Goal: Information Seeking & Learning: Learn about a topic

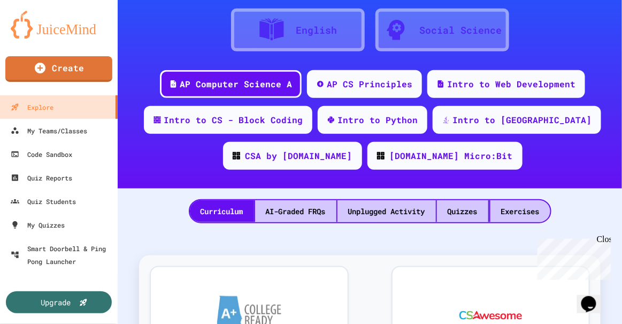
scroll to position [145, 0]
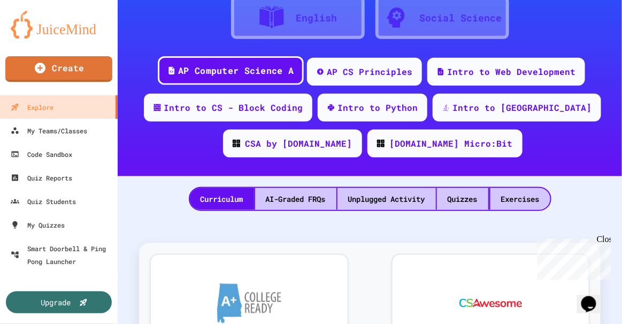
click at [215, 64] on div "AP Computer Science A" at bounding box center [236, 70] width 116 height 13
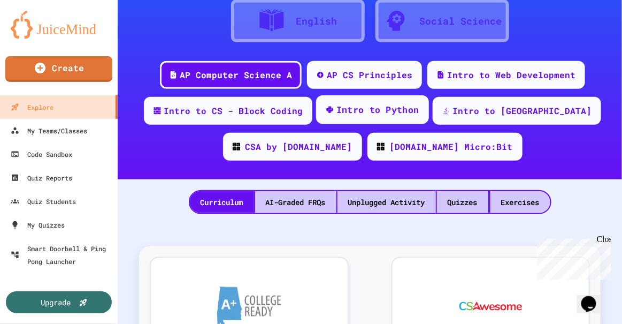
scroll to position [97, 0]
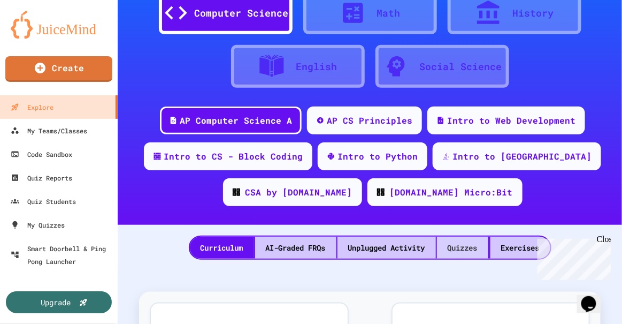
drag, startPoint x: 456, startPoint y: 248, endPoint x: 3, endPoint y: 16, distance: 508.9
click at [456, 248] on div "Quizzes" at bounding box center [462, 247] width 51 height 22
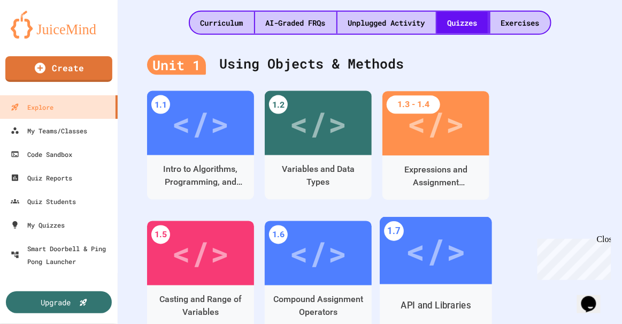
scroll to position [389, 0]
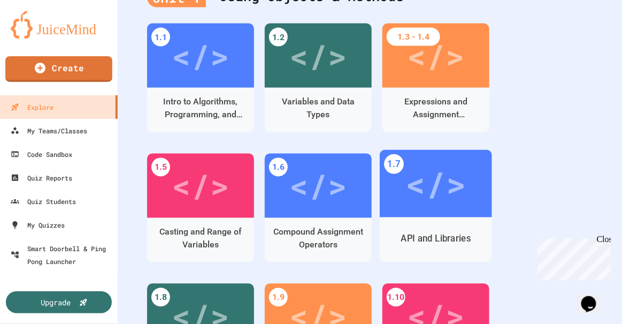
click at [435, 187] on div "</>" at bounding box center [435, 183] width 60 height 51
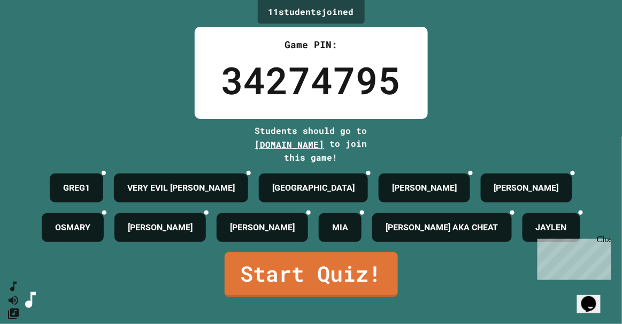
click at [604, 237] on div "Close" at bounding box center [602, 240] width 13 height 13
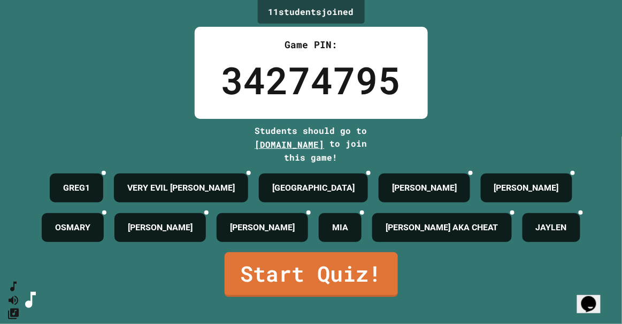
scroll to position [40, 0]
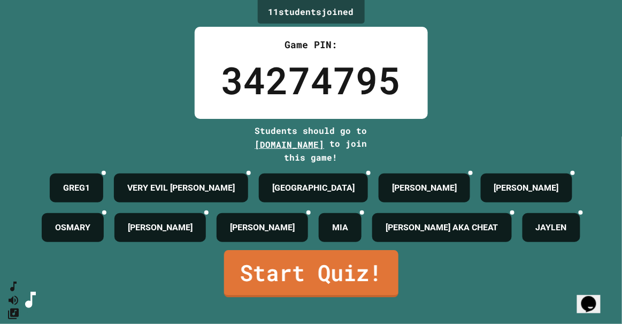
click at [279, 287] on link "Start Quiz!" at bounding box center [311, 273] width 174 height 47
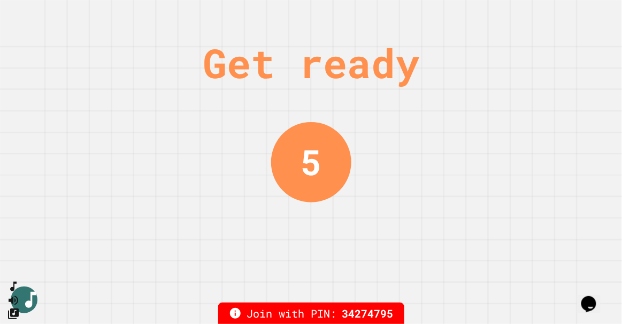
scroll to position [0, 0]
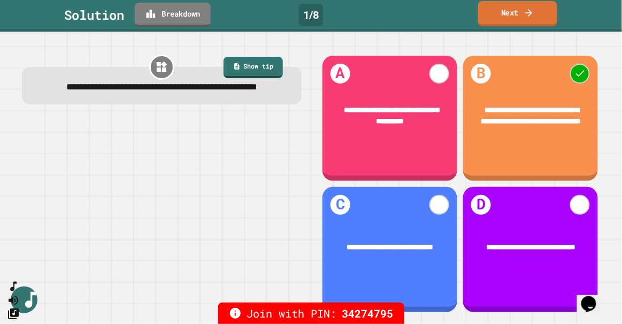
click at [520, 18] on link "Next" at bounding box center [517, 13] width 79 height 25
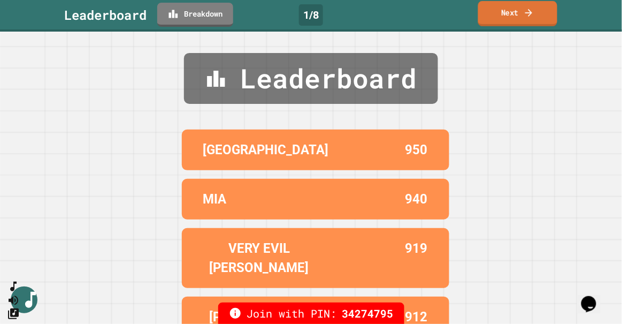
click at [509, 12] on link "Next" at bounding box center [517, 13] width 79 height 25
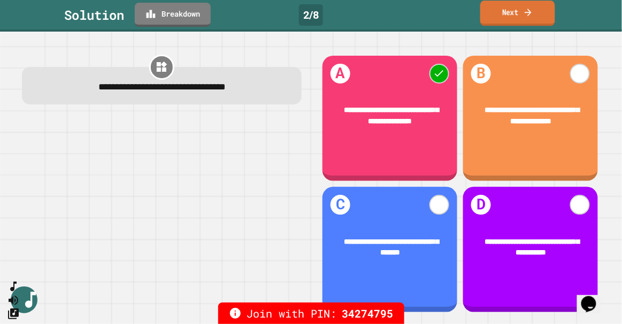
click at [541, 15] on link "Next" at bounding box center [517, 13] width 75 height 25
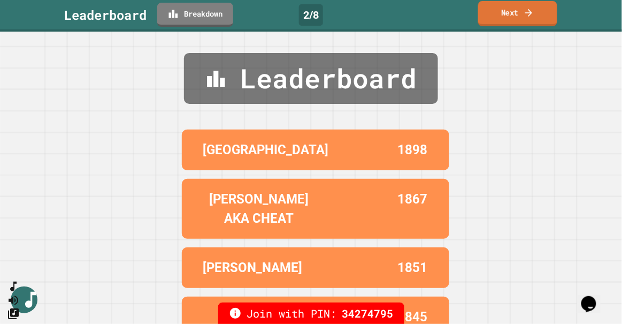
click at [535, 12] on link "Next" at bounding box center [517, 13] width 79 height 25
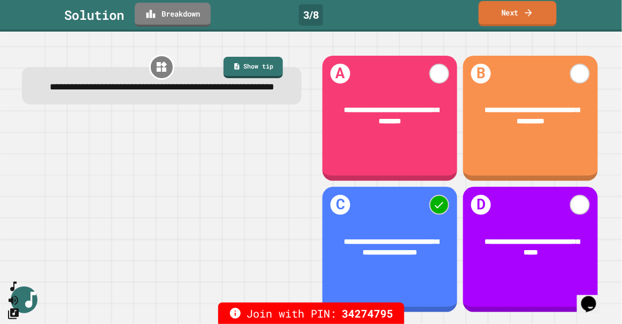
click at [521, 16] on link "Next" at bounding box center [518, 13] width 78 height 25
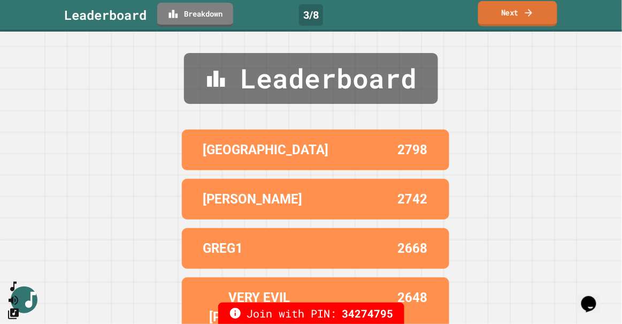
click at [512, 11] on link "Next" at bounding box center [517, 13] width 79 height 25
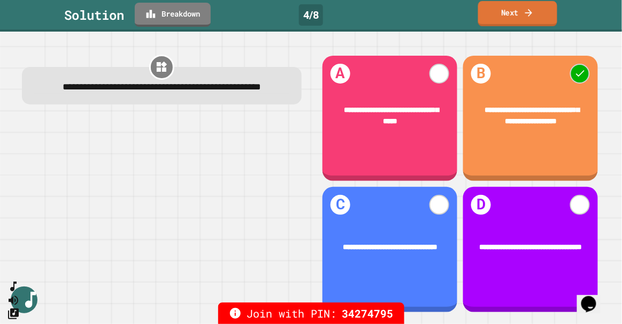
click at [508, 9] on link "Next" at bounding box center [517, 13] width 79 height 25
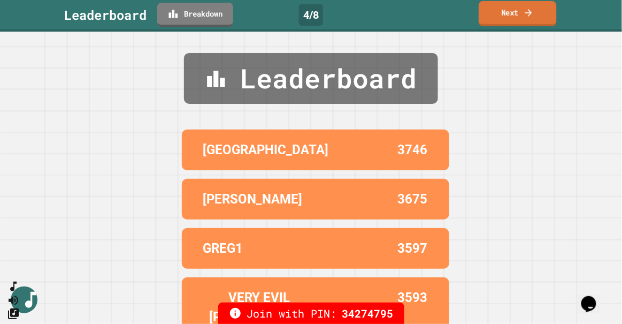
click at [496, 15] on link "Next" at bounding box center [518, 13] width 78 height 25
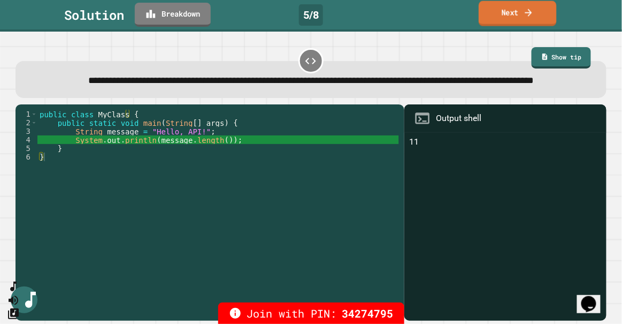
click at [509, 6] on link "Next" at bounding box center [518, 13] width 78 height 25
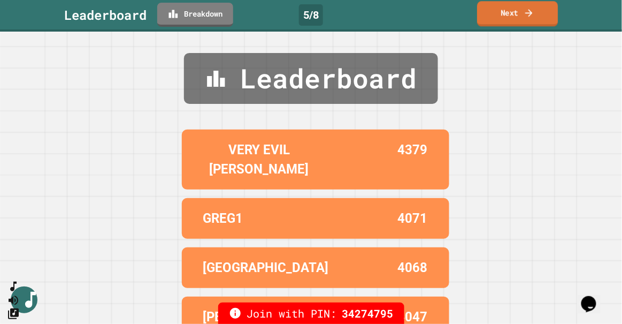
click at [534, 12] on icon at bounding box center [529, 12] width 11 height 11
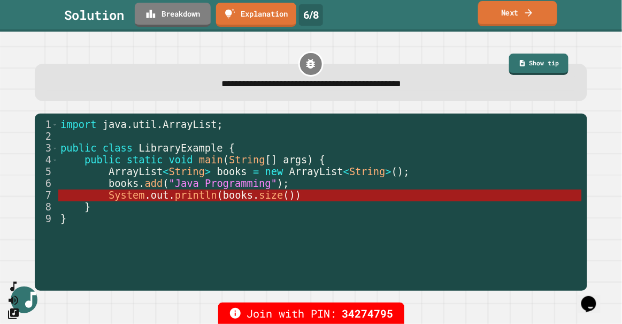
click at [515, 7] on link "Next" at bounding box center [517, 13] width 79 height 25
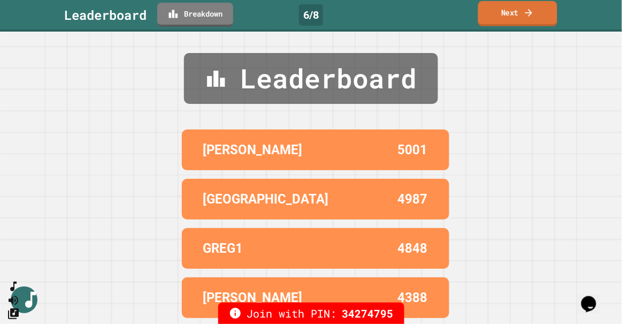
click at [514, 12] on link "Next" at bounding box center [517, 13] width 79 height 25
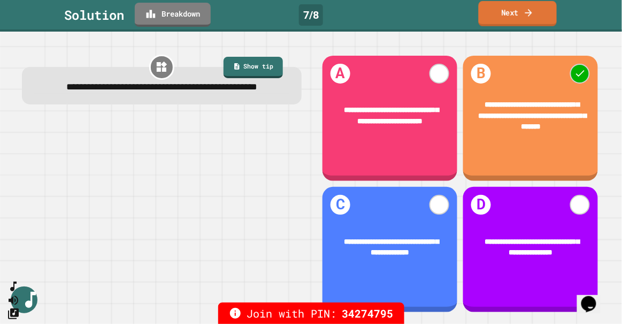
click at [534, 11] on icon at bounding box center [529, 12] width 11 height 11
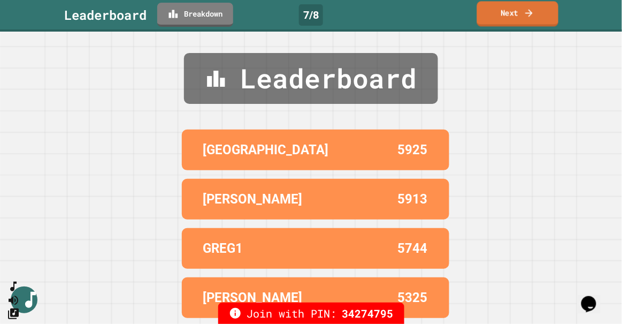
click at [516, 11] on link "Next" at bounding box center [517, 13] width 81 height 25
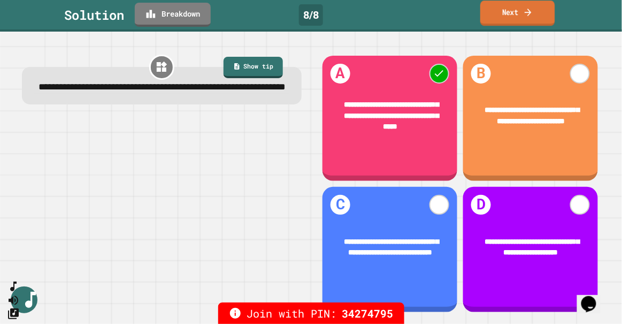
click at [529, 13] on icon at bounding box center [528, 11] width 10 height 11
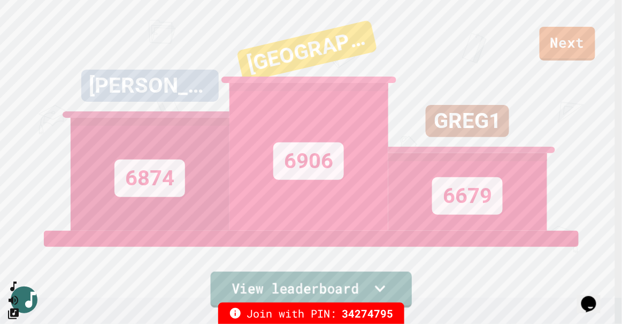
click at [369, 281] on icon at bounding box center [379, 288] width 21 height 22
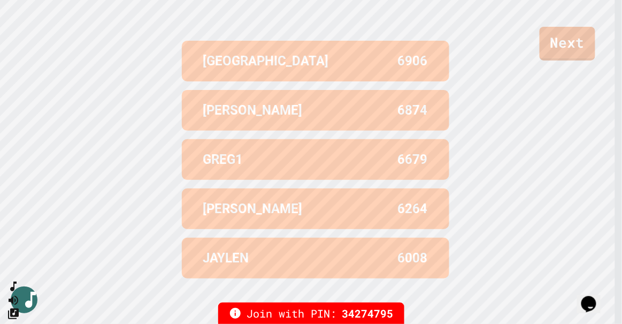
scroll to position [445, 0]
